Goal: Navigation & Orientation: Find specific page/section

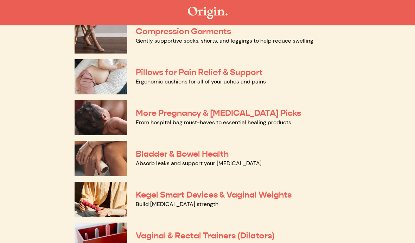
scroll to position [131, 0]
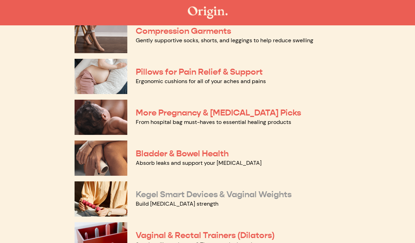
click at [241, 194] on link "Kegel Smart Devices & Vaginal Weights" at bounding box center [214, 194] width 156 height 11
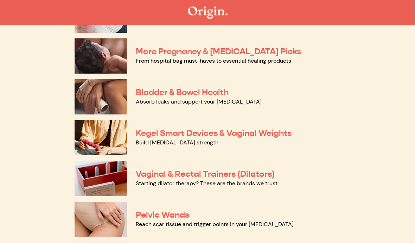
scroll to position [194, 0]
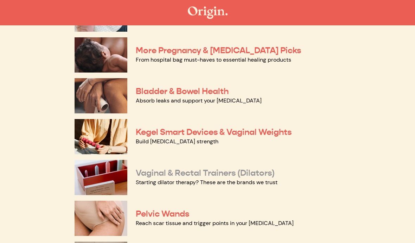
click at [202, 172] on link "Vaginal & Rectal Trainers (Dilators)" at bounding box center [205, 173] width 139 height 11
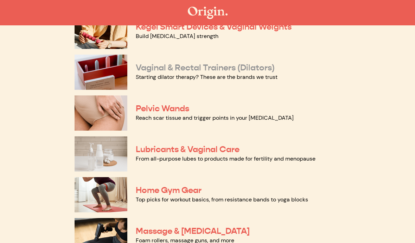
scroll to position [301, 0]
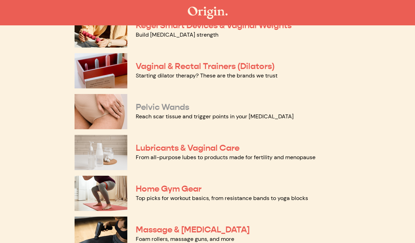
click at [162, 107] on link "Pelvic Wands" at bounding box center [162, 107] width 53 height 11
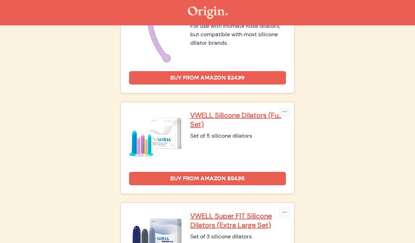
scroll to position [495, 0]
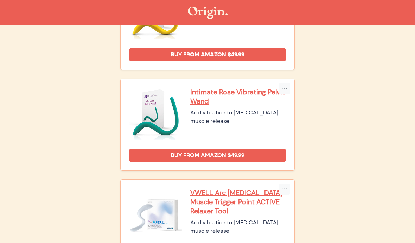
scroll to position [240, 0]
